Goal: Communication & Community: Answer question/provide support

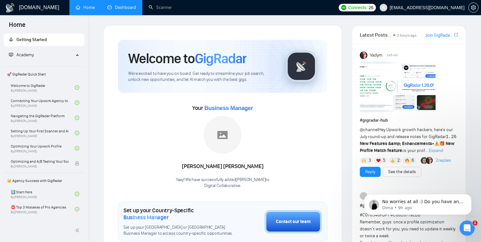
click at [128, 10] on link "Dashboard" at bounding box center [121, 7] width 29 height 5
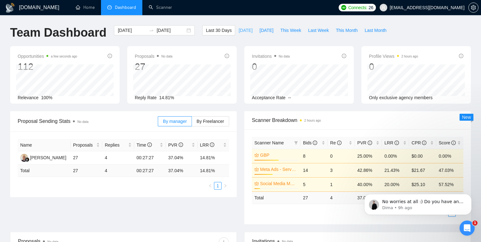
click at [246, 31] on button "[DATE]" at bounding box center [245, 30] width 21 height 10
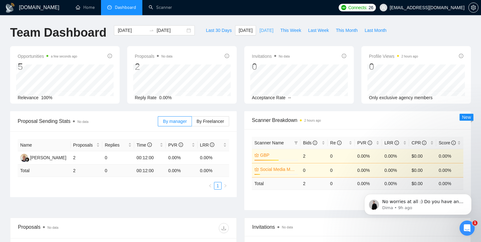
click at [265, 30] on span "[DATE]" at bounding box center [267, 30] width 14 height 7
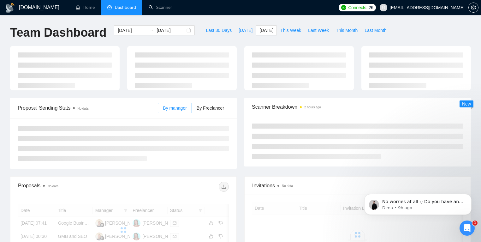
type input "[DATE]"
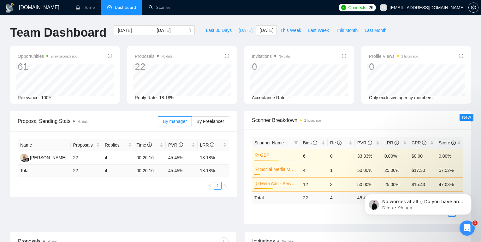
click at [241, 29] on span "[DATE]" at bounding box center [246, 30] width 14 height 7
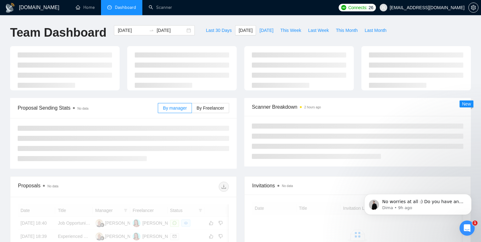
type input "[DATE]"
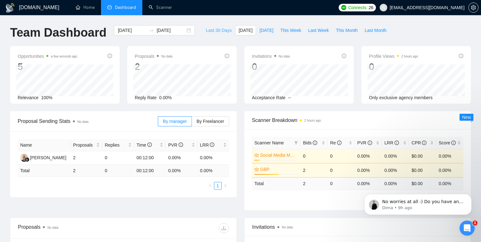
click at [222, 28] on span "Last 30 Days" at bounding box center [219, 30] width 26 height 7
type input "[DATE]"
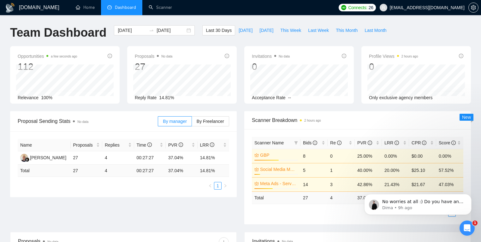
click at [466, 228] on icon "Open Intercom Messenger" at bounding box center [467, 228] width 10 height 10
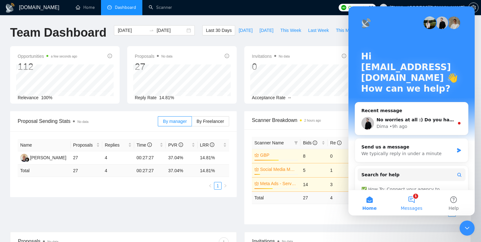
click at [416, 202] on button "1 Messages" at bounding box center [412, 202] width 42 height 25
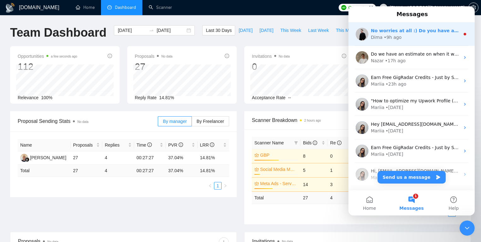
click at [401, 38] on div "Dima • 9h ago" at bounding box center [415, 37] width 89 height 7
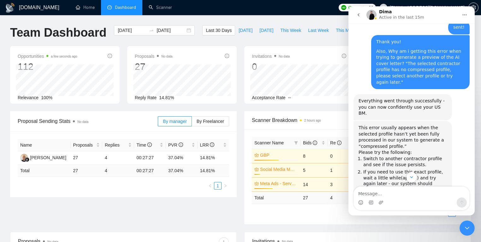
scroll to position [733, 0]
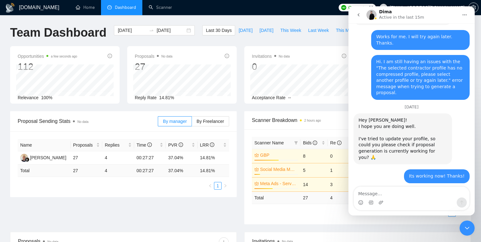
click at [405, 196] on textarea "Message…" at bounding box center [412, 192] width 116 height 11
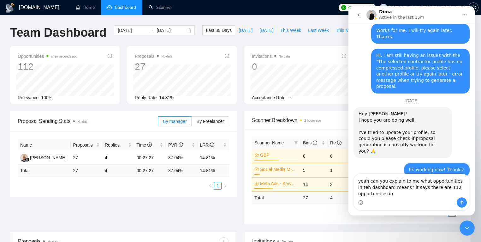
scroll to position [746, 0]
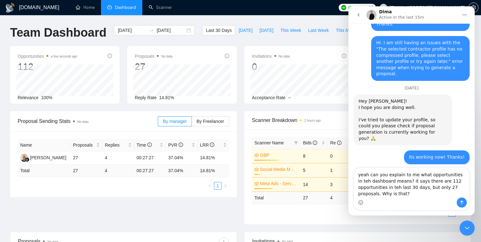
type textarea "yeah can you explain to me what opportunities in teh dashboard means? it says t…"
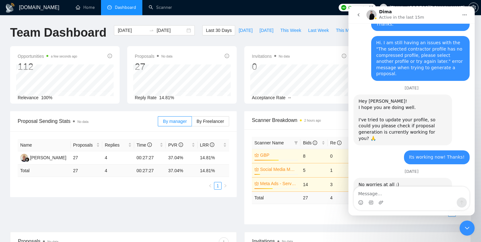
scroll to position [777, 0]
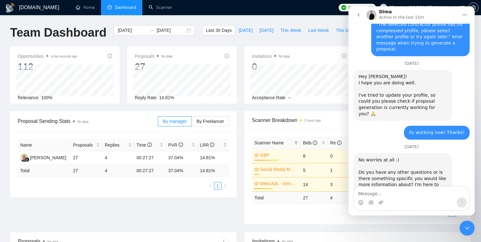
click at [356, 15] on button "go back" at bounding box center [359, 15] width 12 height 12
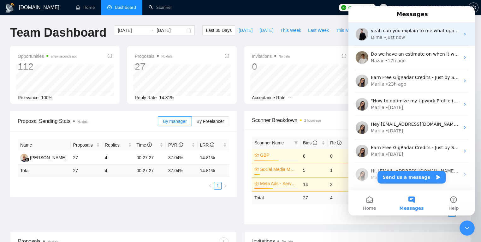
scroll to position [0, 0]
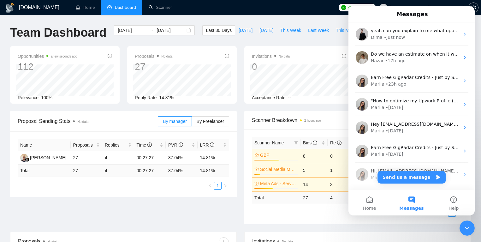
click at [309, 15] on ul "Home Dashboard Scanner" at bounding box center [201, 7] width 270 height 15
click at [474, 226] on div "Close Intercom Messenger" at bounding box center [467, 227] width 15 height 15
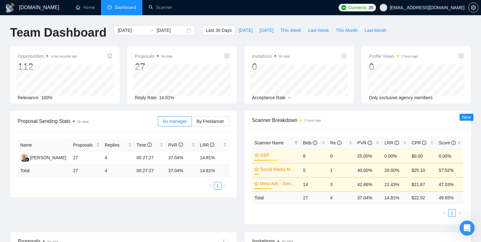
click at [367, 6] on span "Connects:" at bounding box center [357, 7] width 19 height 7
